Goal: Task Accomplishment & Management: Manage account settings

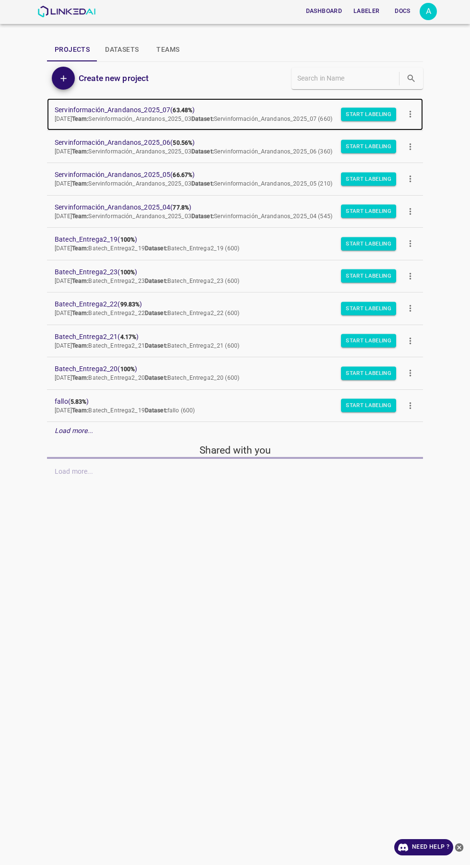
click at [91, 112] on span "Servinformación_Arandanos_2025_07 ( 63.48% )" at bounding box center [227, 110] width 345 height 10
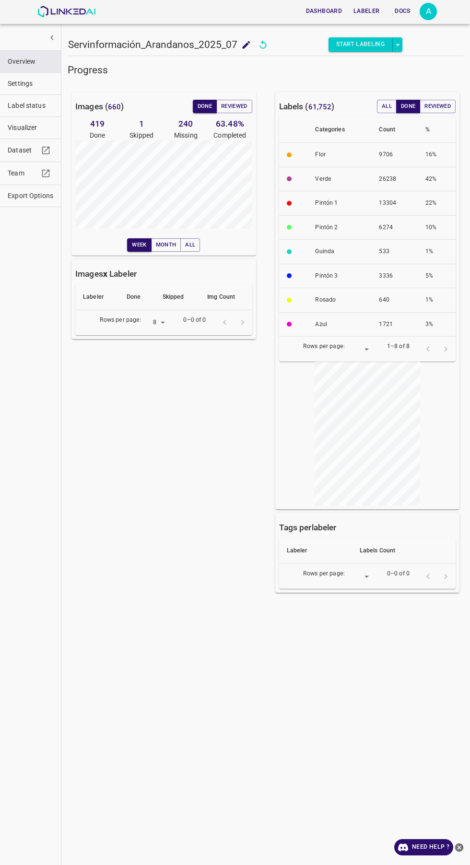
click at [17, 130] on span "Visualizer" at bounding box center [31, 128] width 46 height 10
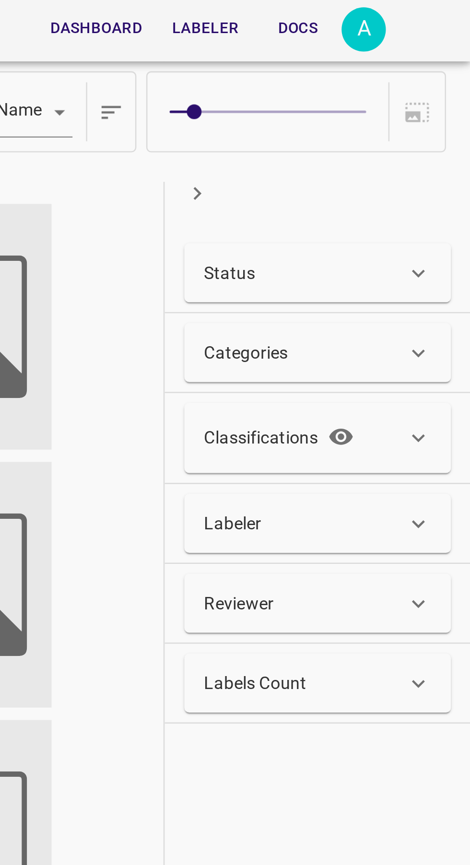
click at [440, 103] on div "Status" at bounding box center [405, 107] width 79 height 10
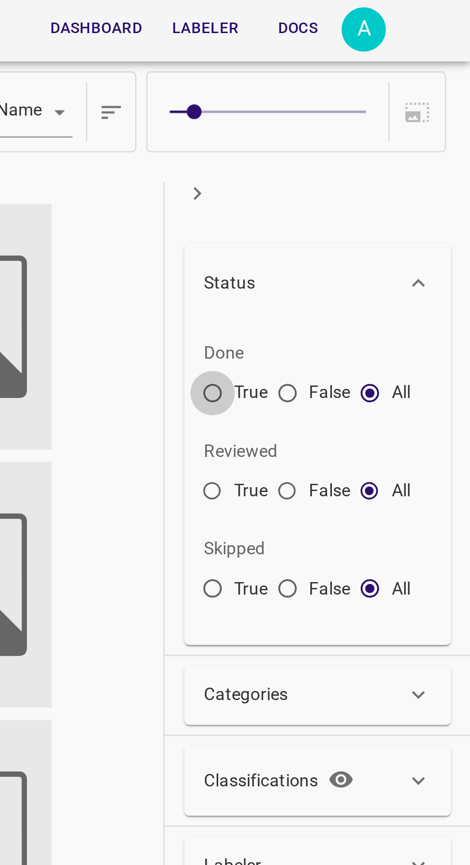
click at [366, 153] on input "True" at bounding box center [369, 155] width 17 height 17
radio input "true"
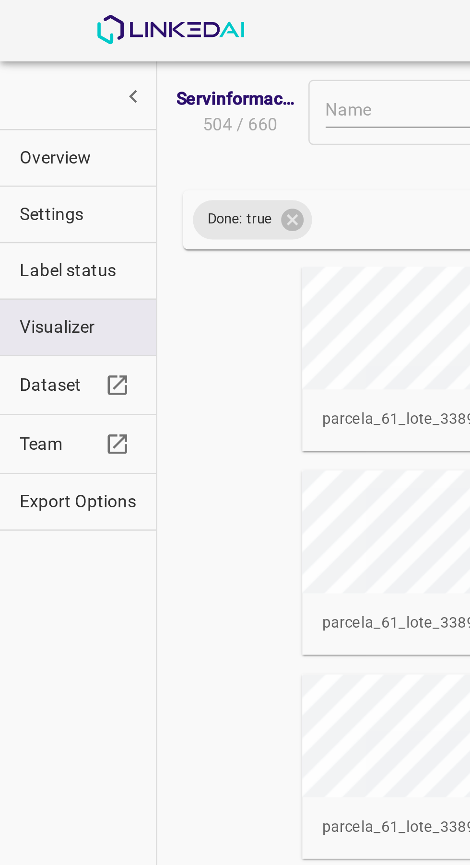
click at [24, 51] on button "Overview" at bounding box center [30, 62] width 61 height 22
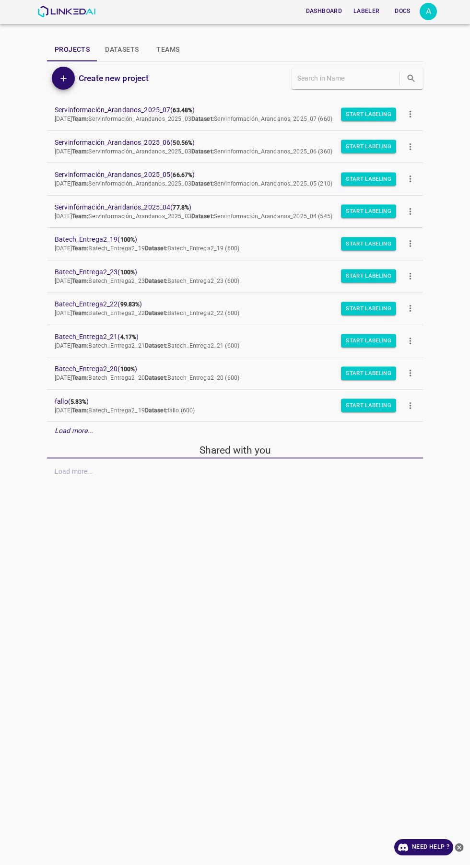
click at [428, 13] on div "A" at bounding box center [428, 11] width 17 height 17
click at [403, 82] on li "Logout" at bounding box center [399, 89] width 76 height 16
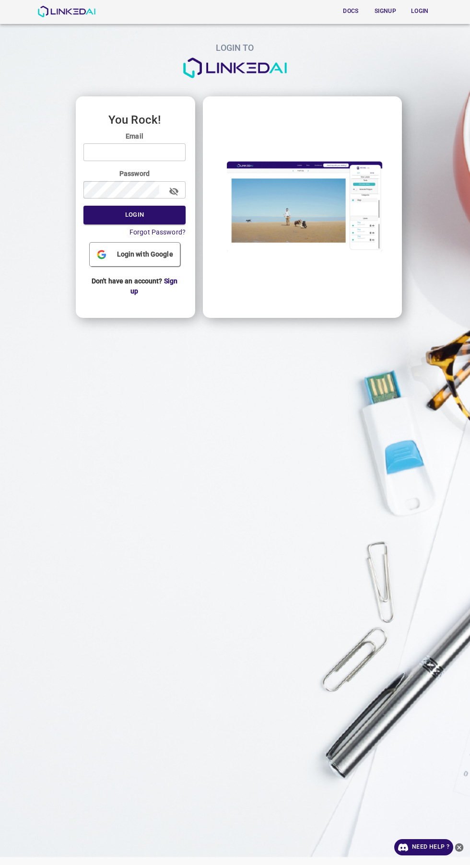
click at [173, 152] on input "email" at bounding box center [134, 152] width 102 height 18
type input "legit@linkedai.co"
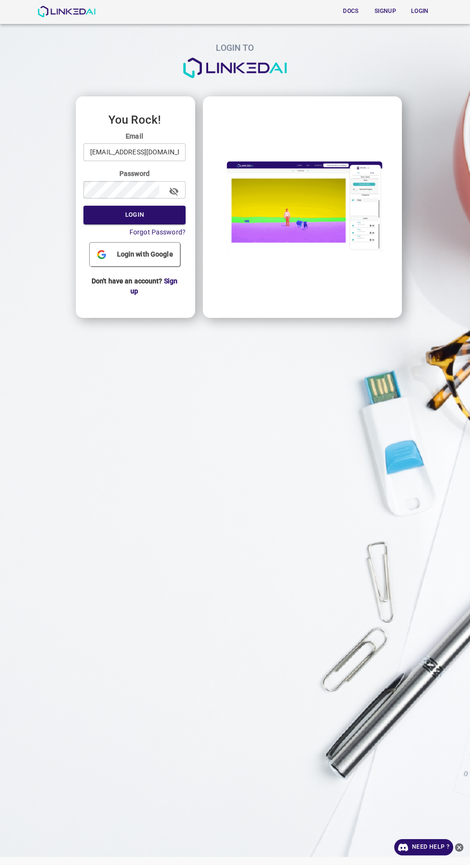
click at [83, 206] on button "Login" at bounding box center [134, 215] width 102 height 19
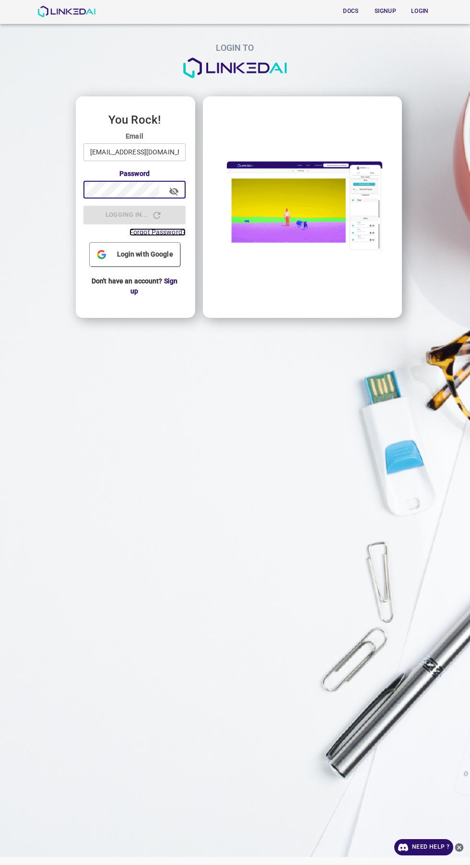
click at [131, 232] on span "Forgot Password?" at bounding box center [158, 232] width 56 height 8
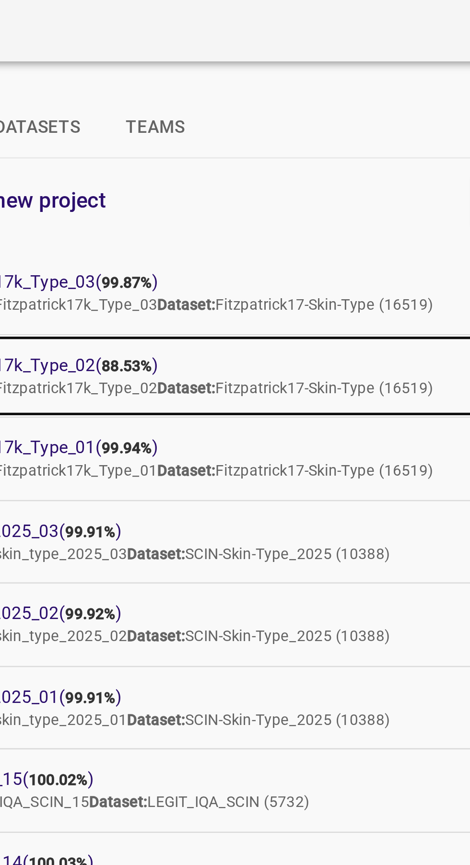
click at [146, 139] on span "Legit_Fitzpatrick17k_Type_02 ( 88.53% )" at bounding box center [227, 143] width 345 height 10
